Goal: Information Seeking & Learning: Check status

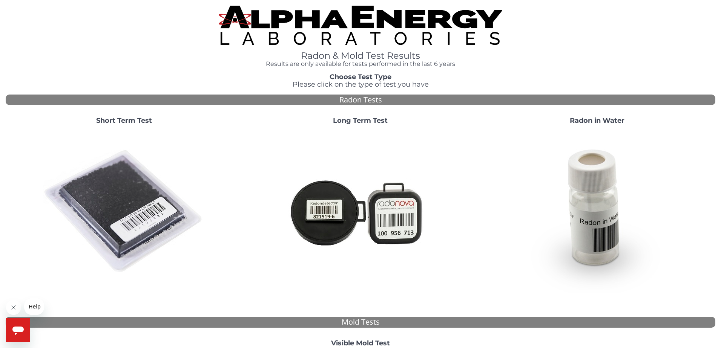
click at [325, 111] on div "Short Term Test Long Term Test Radon in Water" at bounding box center [361, 211] width 710 height 200
drag, startPoint x: 11, startPoint y: 101, endPoint x: 18, endPoint y: 102, distance: 6.8
click at [43, 131] on img at bounding box center [124, 212] width 162 height 162
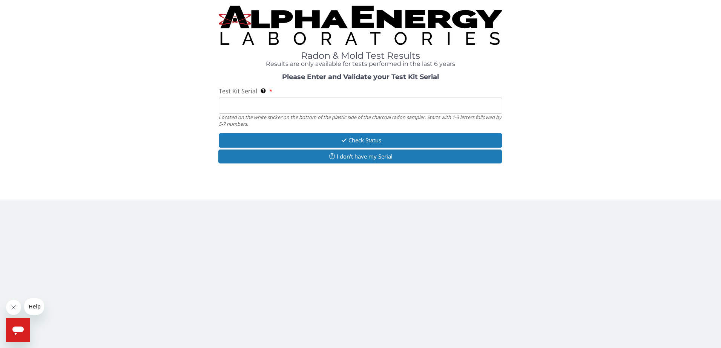
click at [259, 98] on input "Test Kit Serial Located on the white sticker on the bottom of the plastic side …" at bounding box center [361, 106] width 284 height 16
type input "RW 1293712"
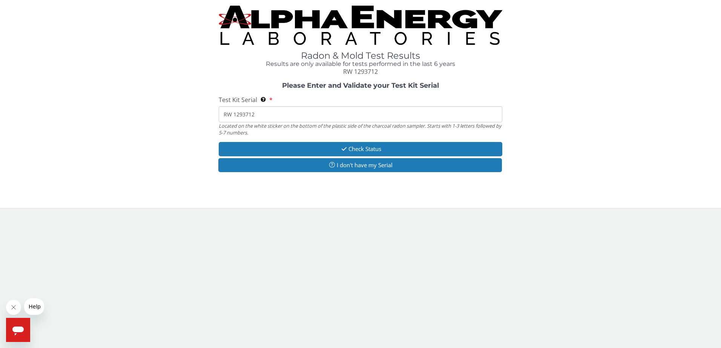
click at [297, 106] on input "RW 1293712" at bounding box center [361, 114] width 284 height 16
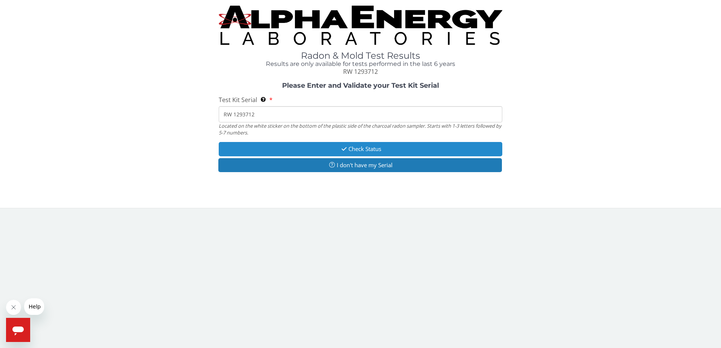
click at [357, 142] on button "Check Status" at bounding box center [361, 149] width 284 height 14
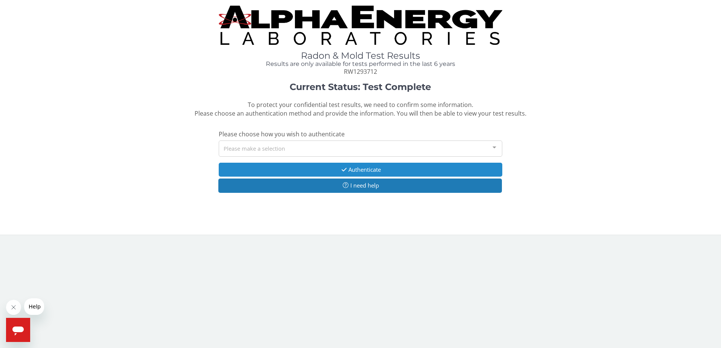
click at [361, 163] on button "Authenticate" at bounding box center [361, 170] width 284 height 14
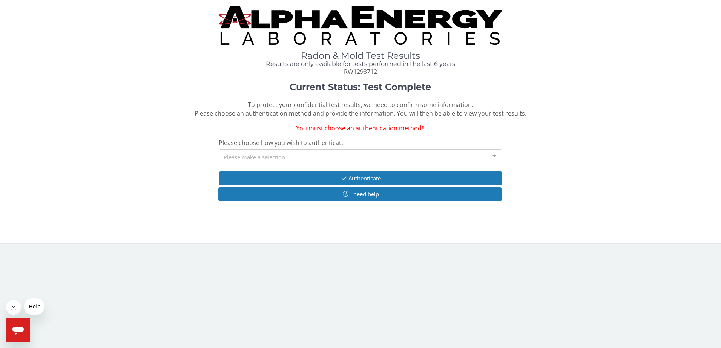
click at [495, 150] on div at bounding box center [494, 157] width 15 height 14
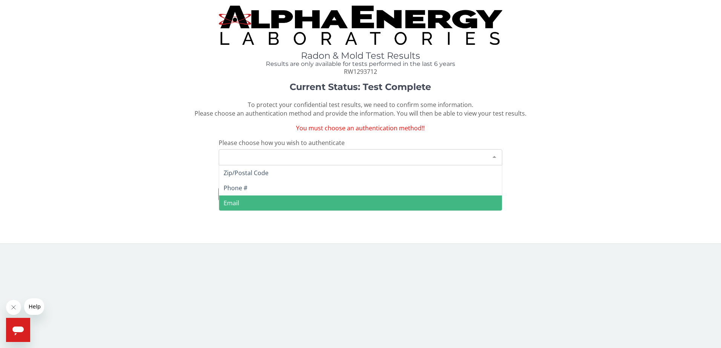
click at [318, 196] on span "Email" at bounding box center [360, 203] width 283 height 15
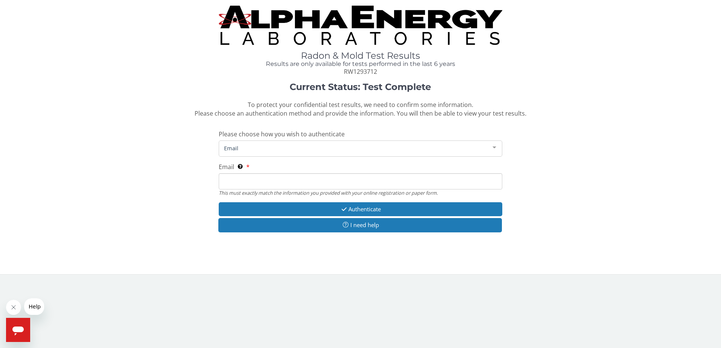
click at [265, 173] on input "Email This must exactly match the information you provided with your online reg…" at bounding box center [361, 181] width 284 height 16
type input "[PERSON_NAME][EMAIL_ADDRESS][DOMAIN_NAME]"
click at [517, 126] on div "Current Status: Test Complete To protect your confidential test results, we nee…" at bounding box center [361, 161] width 710 height 158
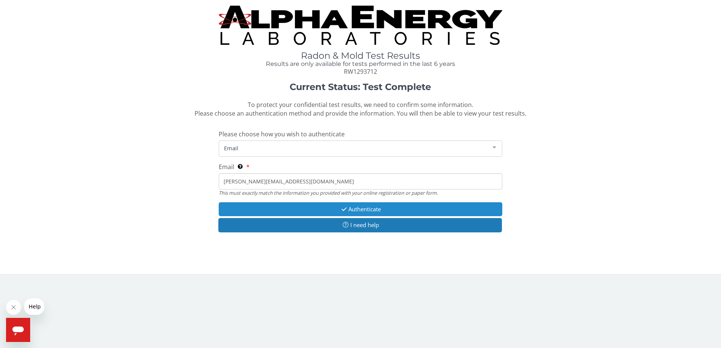
click at [370, 203] on button "Authenticate" at bounding box center [361, 210] width 284 height 14
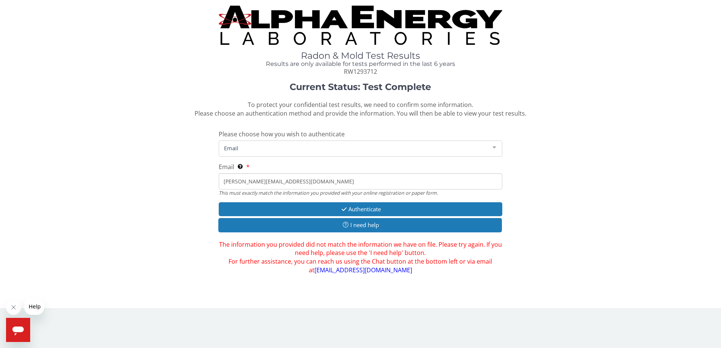
drag, startPoint x: 304, startPoint y: 150, endPoint x: 174, endPoint y: 144, distance: 129.9
click at [174, 144] on div "Current Status: Test Complete To protect your confidential test results, we nee…" at bounding box center [361, 178] width 710 height 193
